Goal: Information Seeking & Learning: Check status

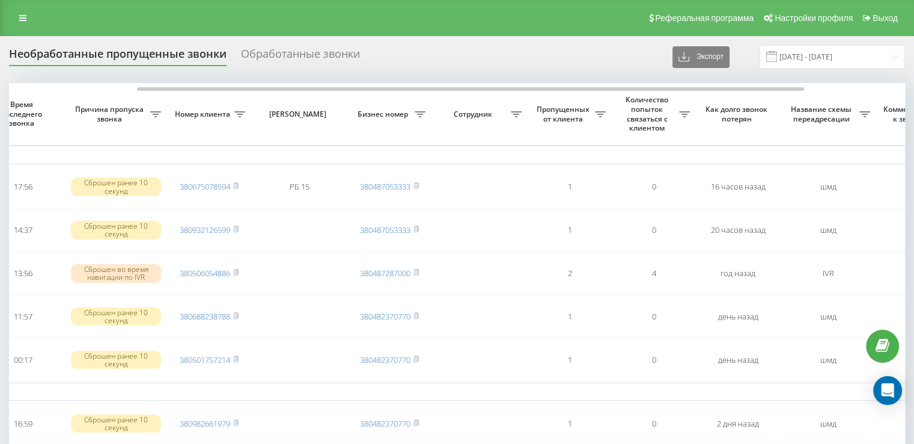
click at [294, 48] on div "Обработанные звонки" at bounding box center [300, 56] width 119 height 19
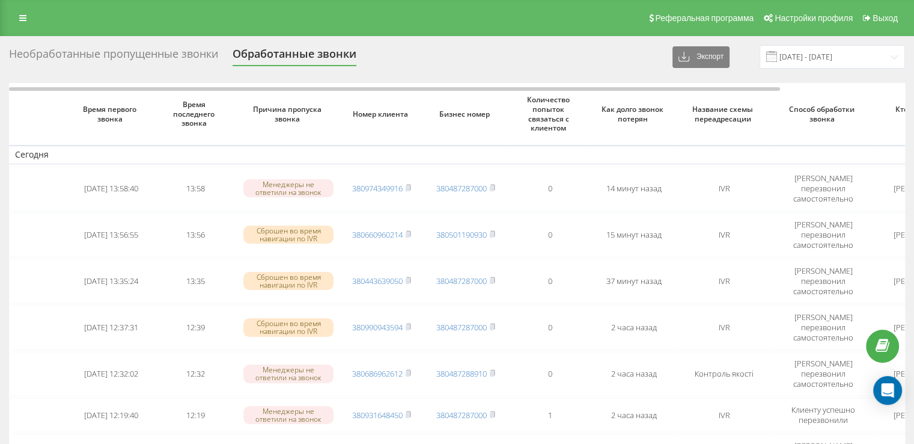
click at [149, 52] on div "Необработанные пропущенные звонки" at bounding box center [113, 56] width 209 height 19
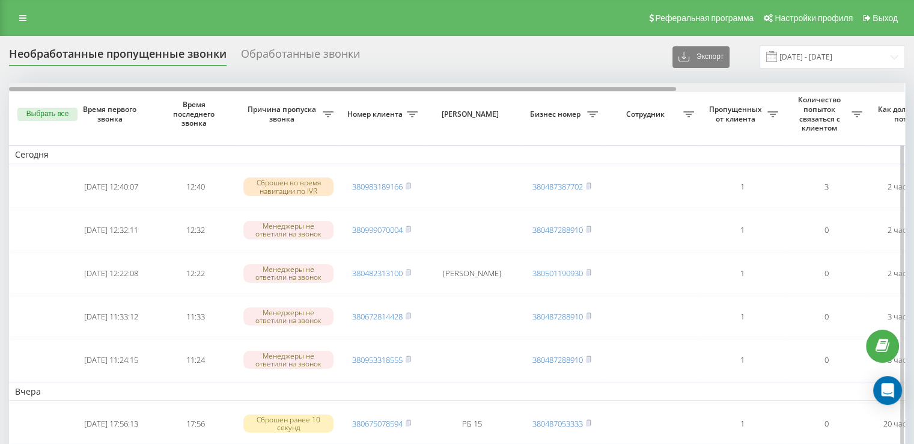
drag, startPoint x: 608, startPoint y: 90, endPoint x: 245, endPoint y: 129, distance: 365.7
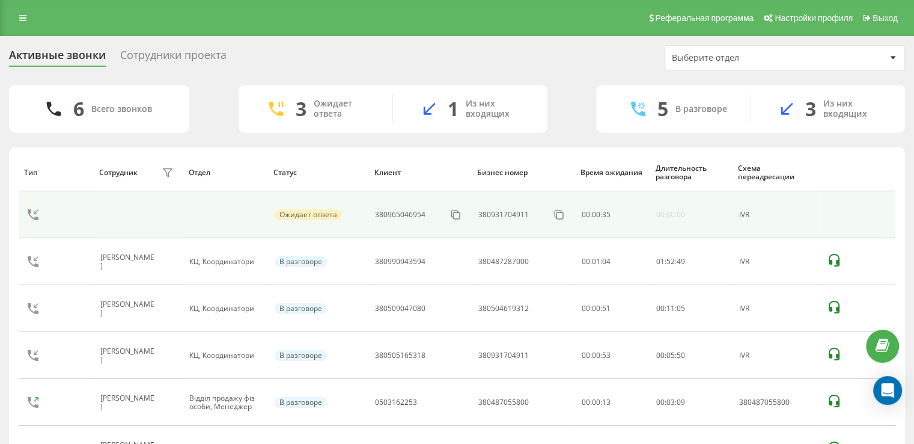
scroll to position [73, 0]
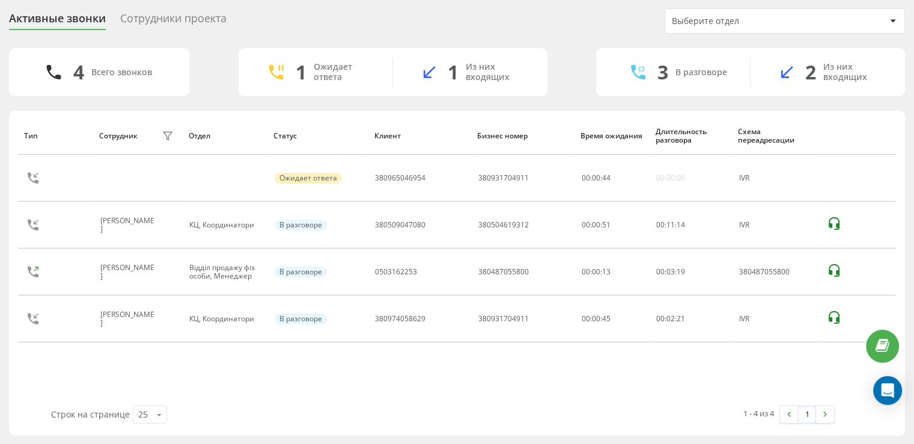
scroll to position [37, 0]
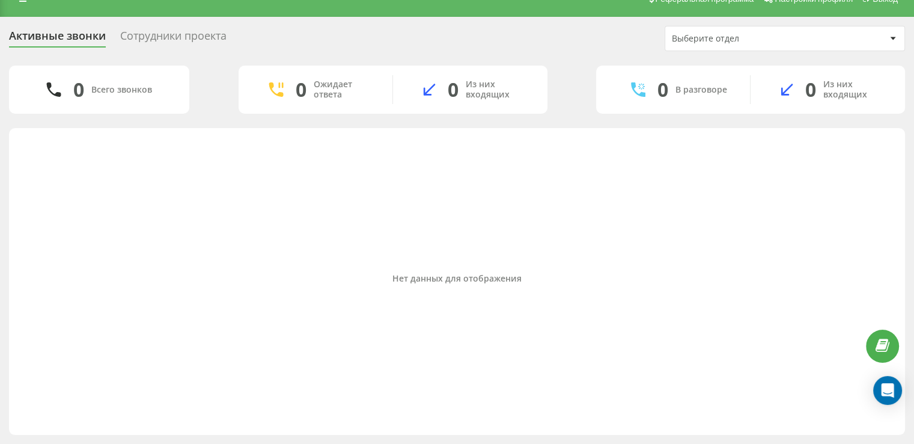
scroll to position [19, 0]
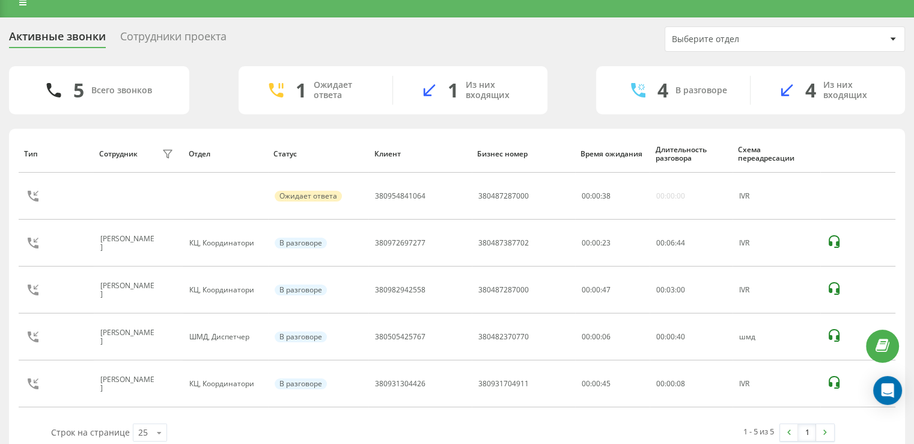
scroll to position [16, 0]
